Goal: Find specific fact: Find specific fact

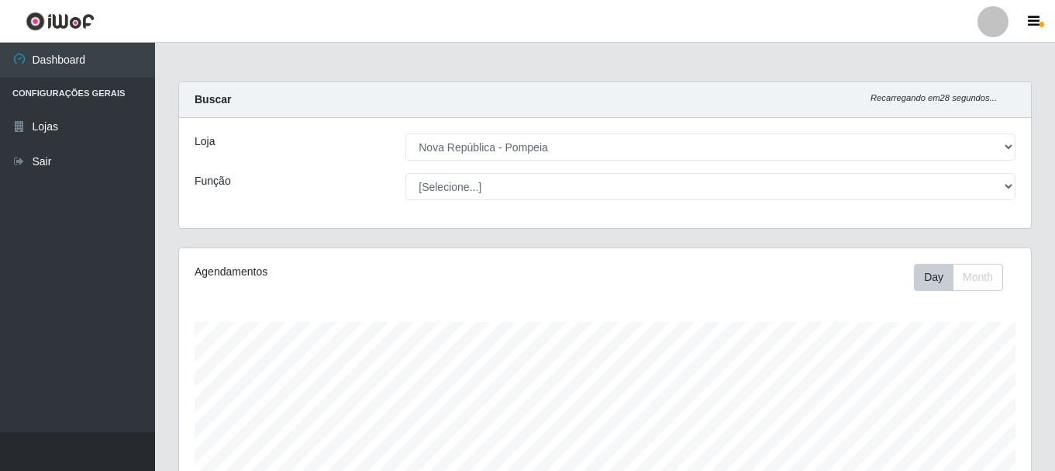
select select "64"
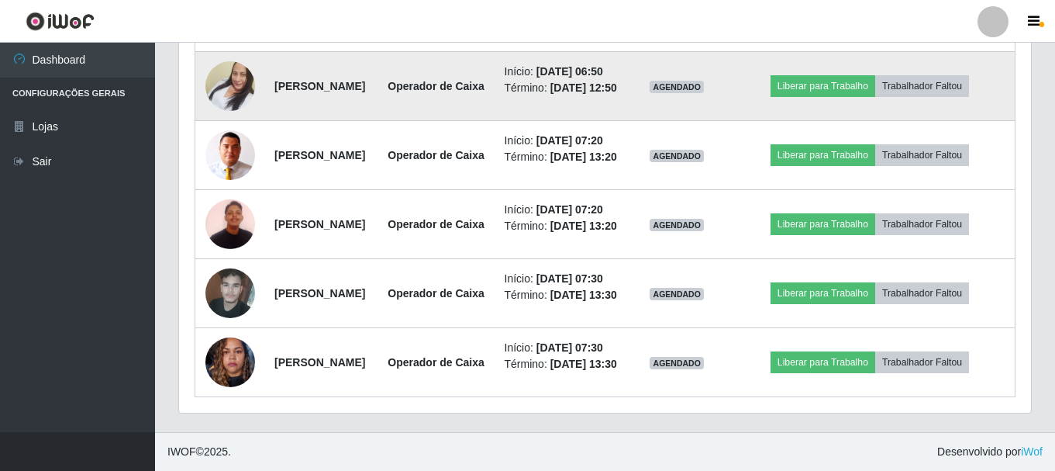
scroll to position [322, 852]
drag, startPoint x: 272, startPoint y: 198, endPoint x: 400, endPoint y: 191, distance: 128.1
click at [378, 121] on td "[PERSON_NAME]" at bounding box center [321, 86] width 112 height 69
copy strong "[PERSON_NAME]"
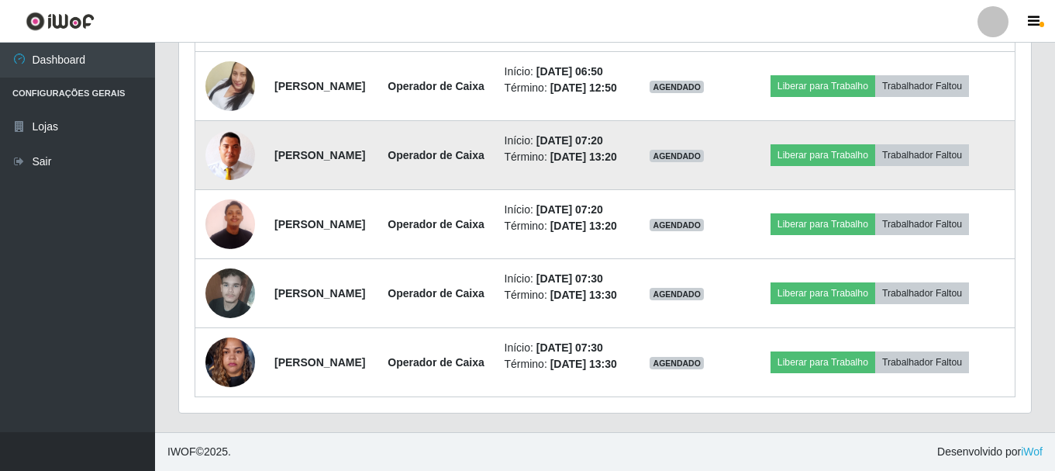
drag, startPoint x: 276, startPoint y: 291, endPoint x: 388, endPoint y: 297, distance: 112.5
click at [378, 190] on td "[PERSON_NAME]" at bounding box center [321, 155] width 112 height 69
click at [268, 190] on td "[PERSON_NAME]" at bounding box center [321, 155] width 112 height 69
drag, startPoint x: 271, startPoint y: 289, endPoint x: 411, endPoint y: 290, distance: 139.5
click at [378, 190] on td "[PERSON_NAME]" at bounding box center [321, 155] width 112 height 69
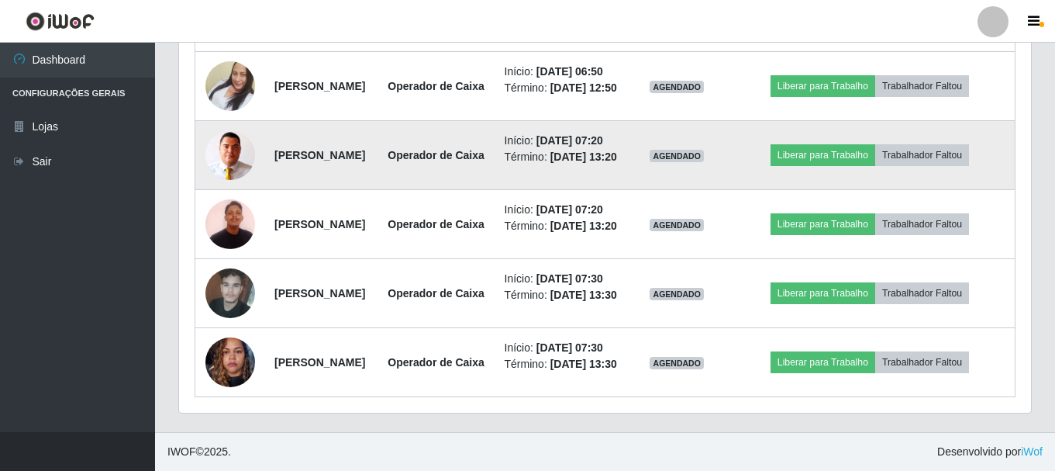
copy strong "[PERSON_NAME]"
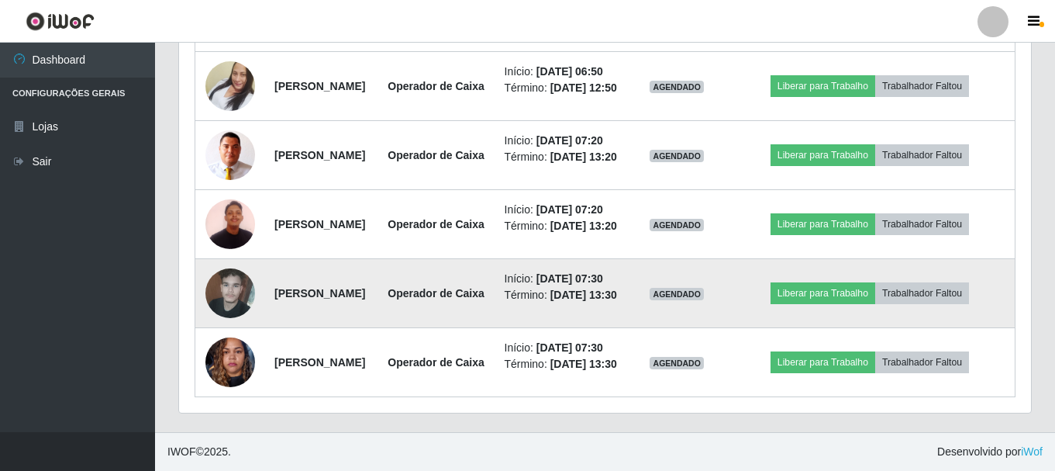
scroll to position [1271, 0]
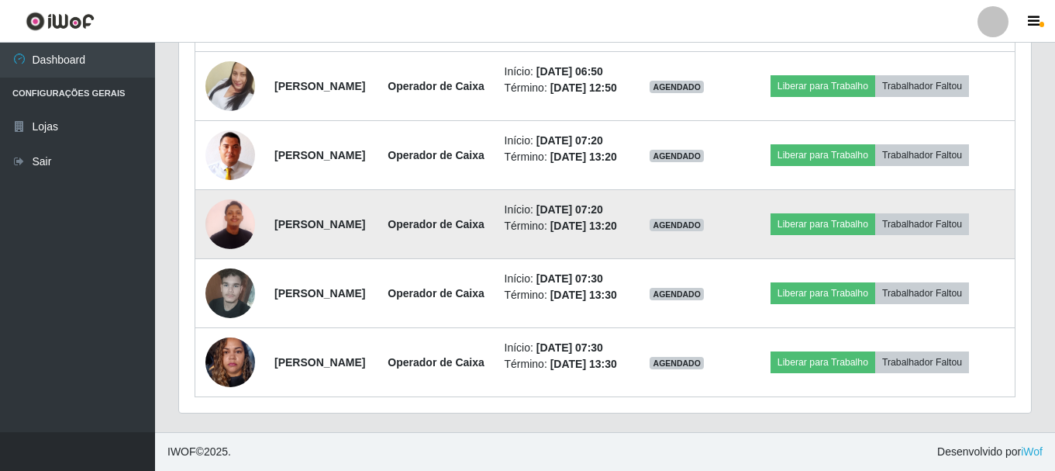
drag, startPoint x: 273, startPoint y: 235, endPoint x: 426, endPoint y: 226, distance: 153.0
click at [378, 226] on td "[PERSON_NAME]" at bounding box center [321, 224] width 112 height 69
copy strong "[PERSON_NAME]"
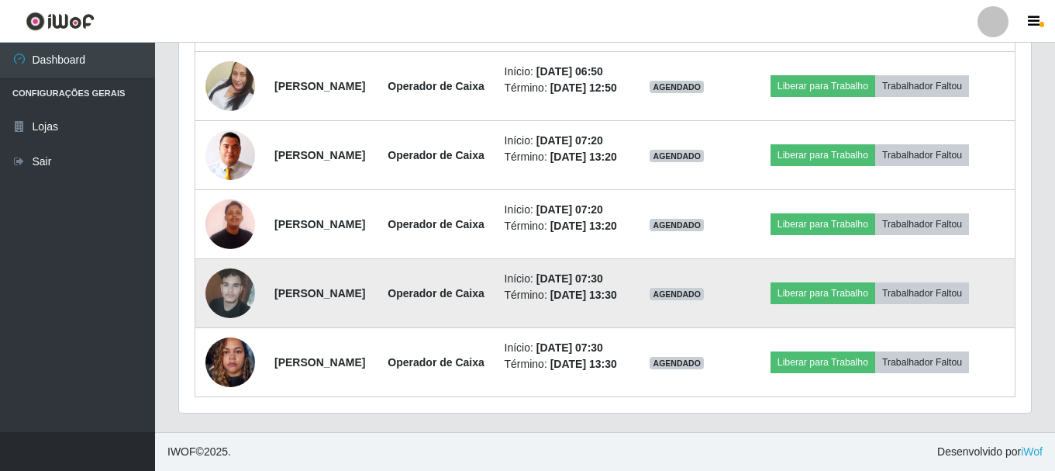
drag, startPoint x: 271, startPoint y: 335, endPoint x: 432, endPoint y: 337, distance: 160.5
click at [378, 328] on td "[PERSON_NAME]" at bounding box center [321, 293] width 112 height 69
copy strong "[PERSON_NAME]"
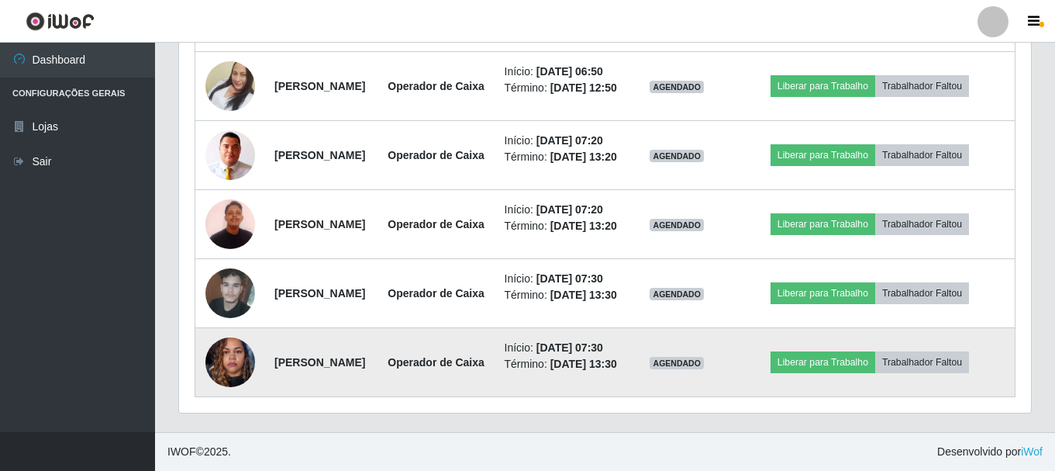
scroll to position [1349, 0]
drag, startPoint x: 270, startPoint y: 354, endPoint x: 429, endPoint y: 351, distance: 158.9
click at [378, 351] on td "[PERSON_NAME]" at bounding box center [321, 362] width 112 height 69
copy strong "[PERSON_NAME]"
